Goal: Navigation & Orientation: Find specific page/section

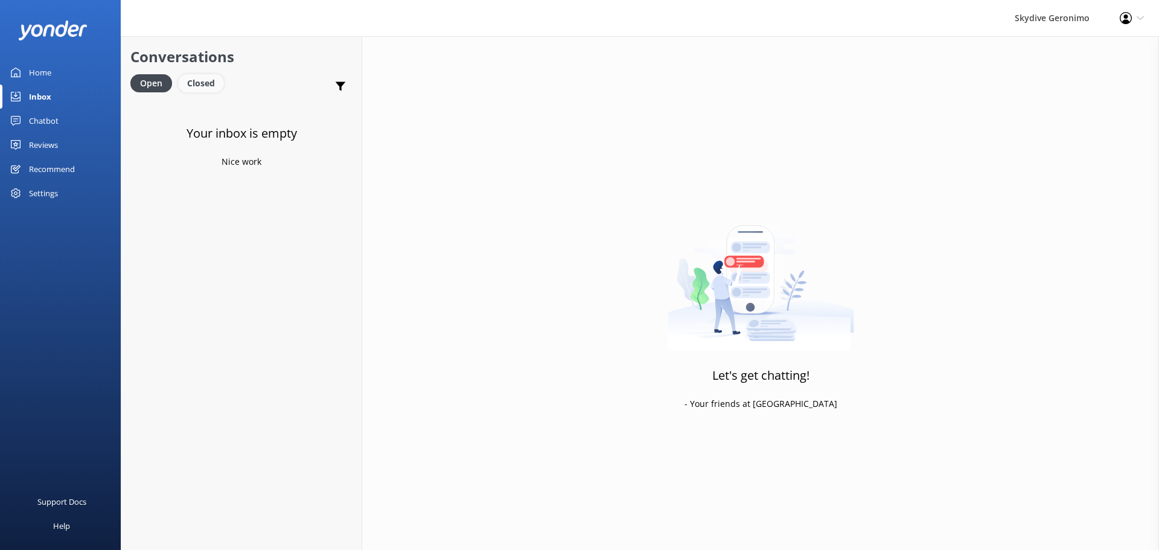
click at [197, 83] on div "Closed" at bounding box center [201, 83] width 46 height 18
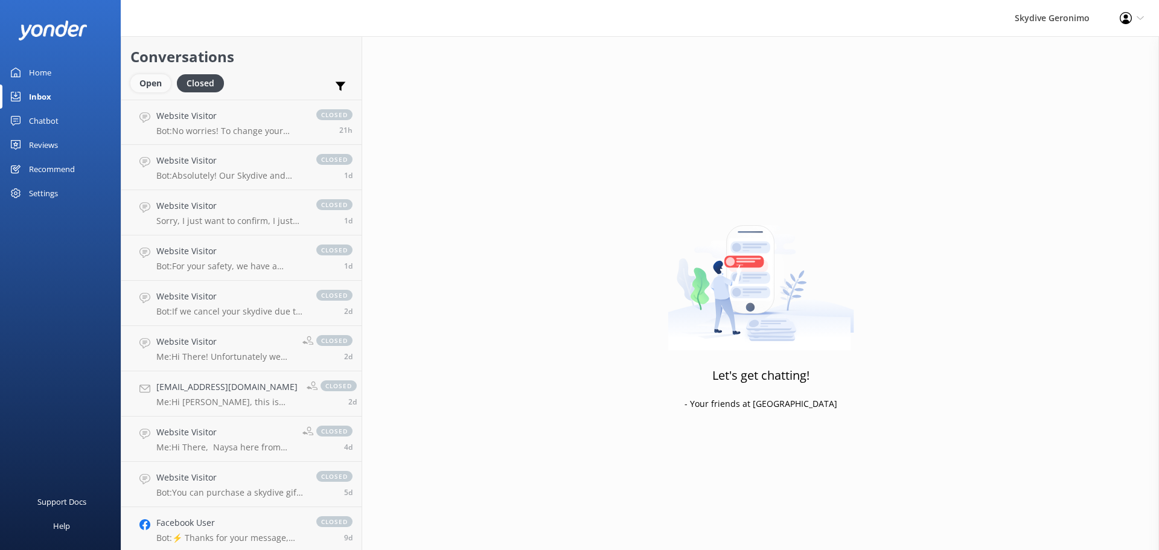
click at [152, 86] on div "Open" at bounding box center [150, 83] width 40 height 18
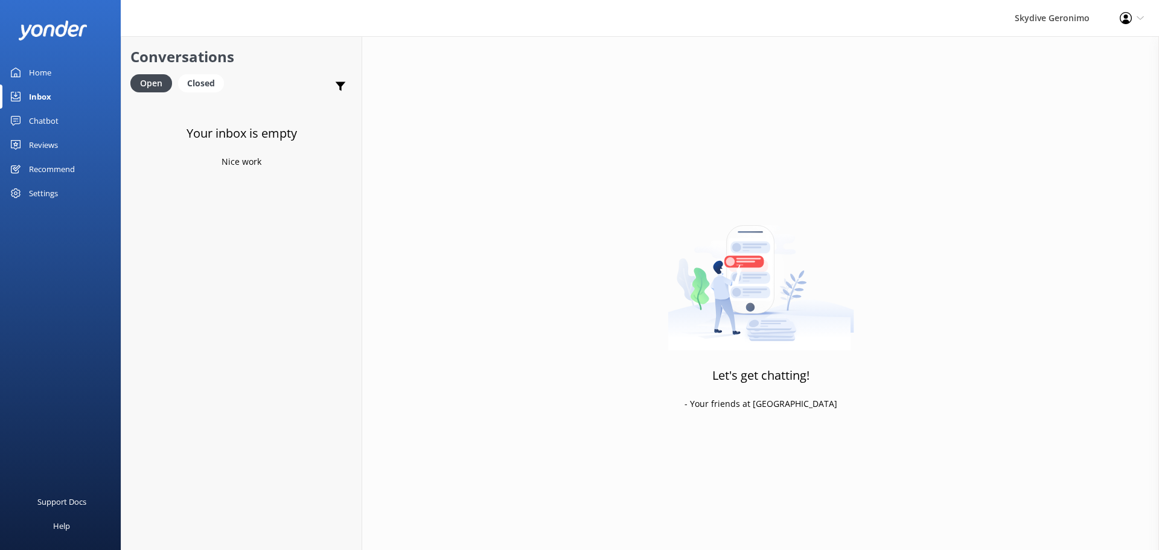
drag, startPoint x: 66, startPoint y: 64, endPoint x: 59, endPoint y: 65, distance: 7.9
click at [65, 64] on link "Home" at bounding box center [60, 72] width 121 height 24
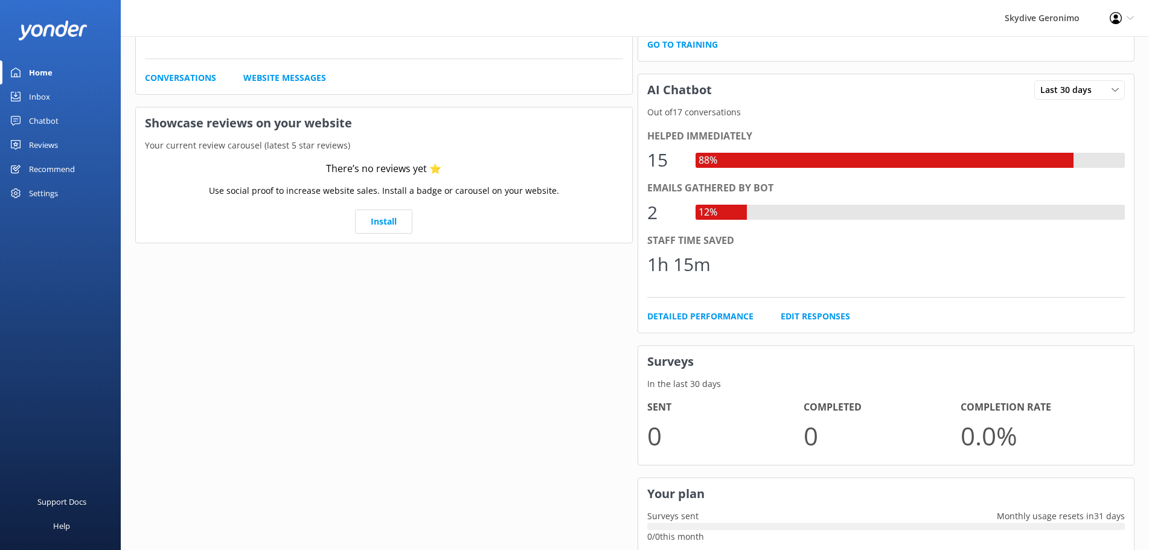
scroll to position [121, 0]
